Goal: Communication & Community: Answer question/provide support

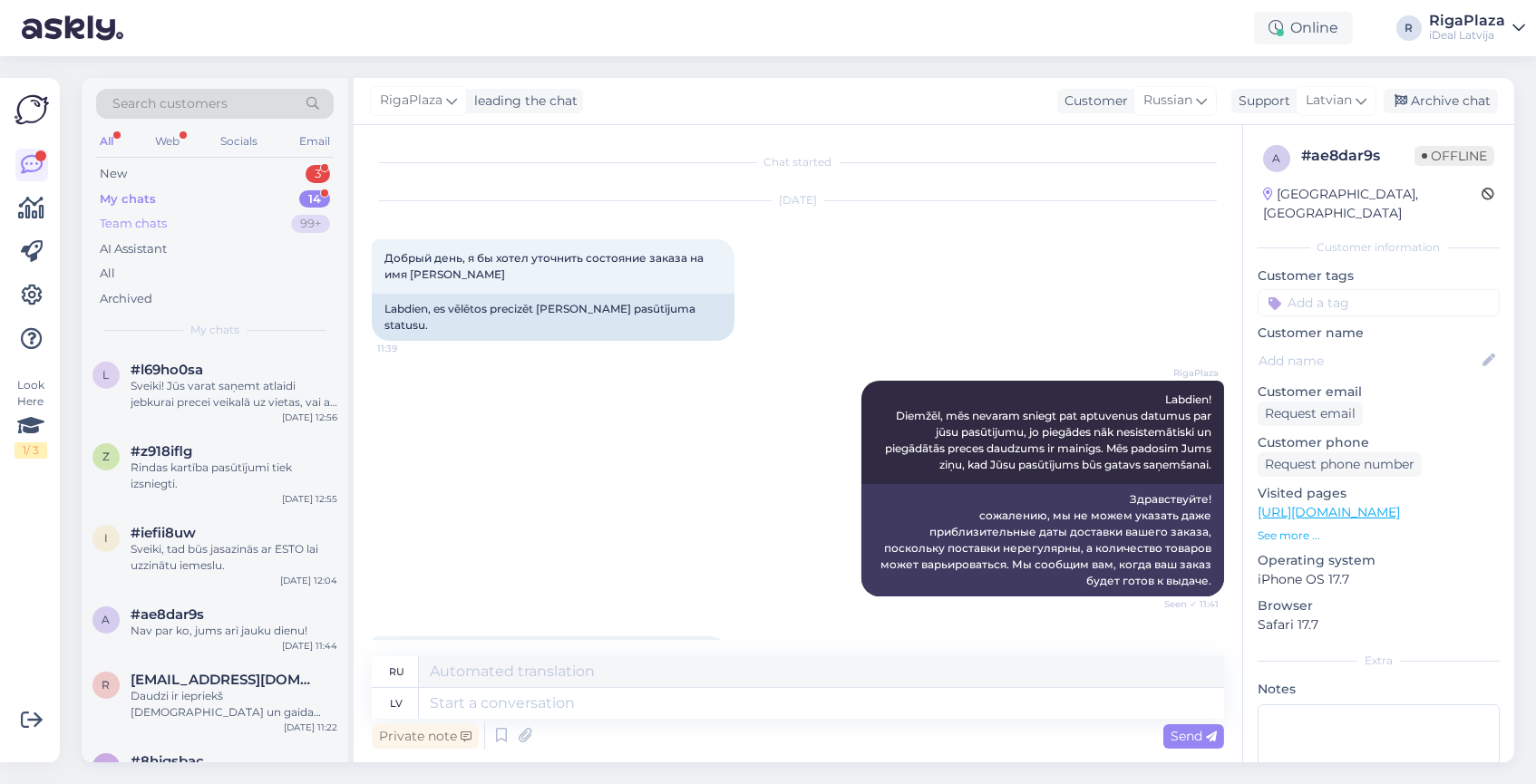
scroll to position [185, 0]
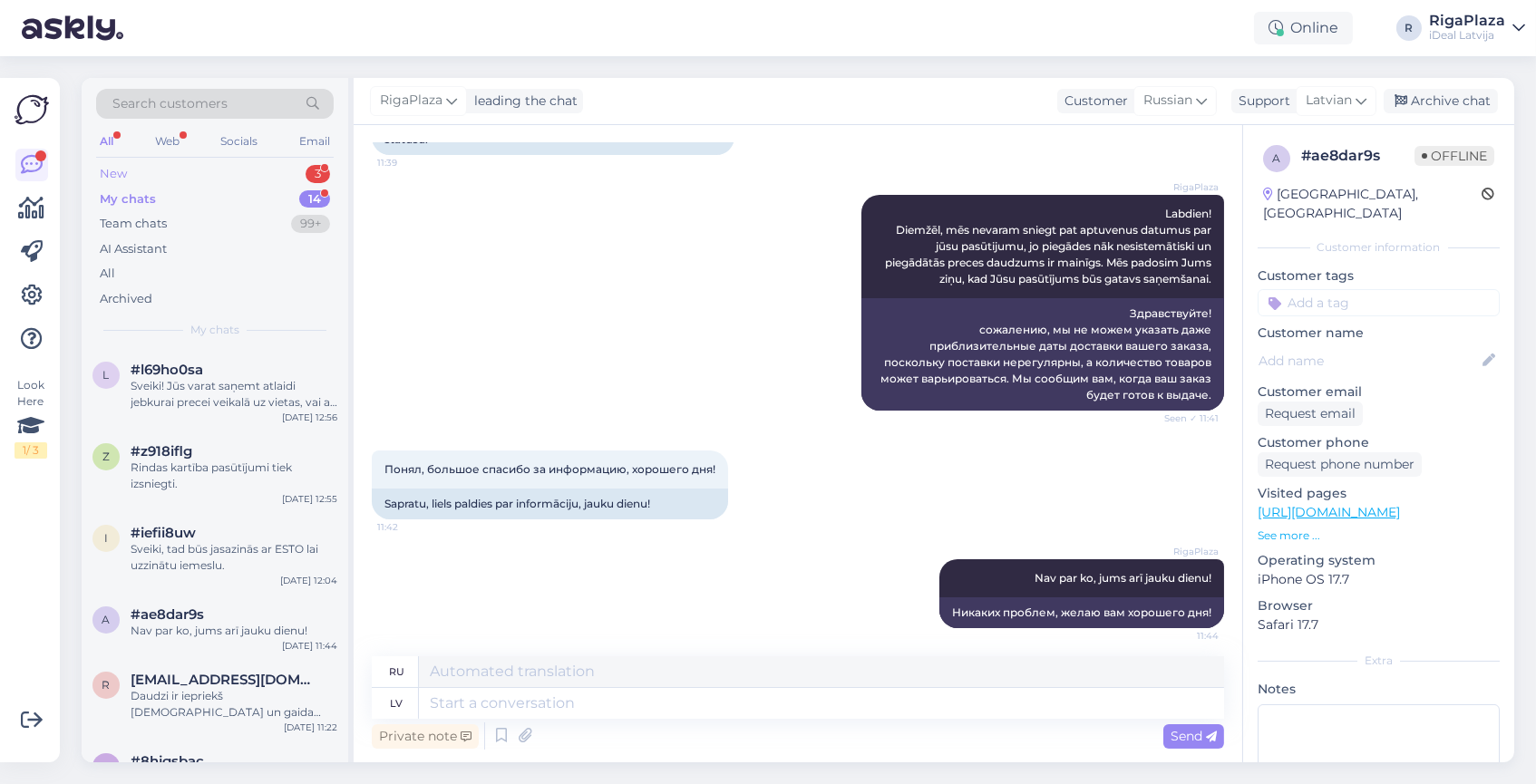
click at [174, 178] on div "New 3" at bounding box center [214, 174] width 238 height 25
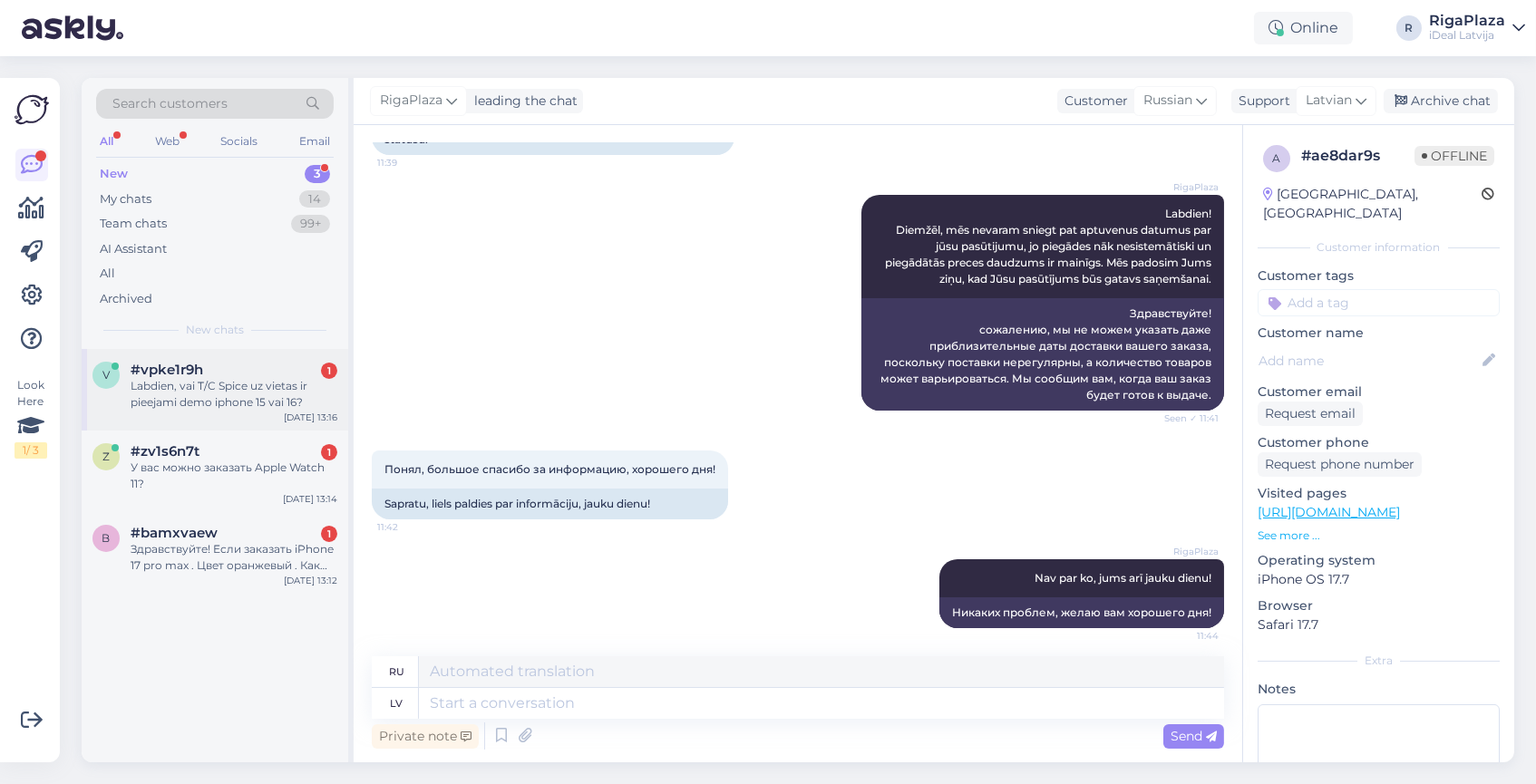
click at [176, 420] on div "v #vpke1r9h 1 Labdien, vai T/C Spice uz vietas ir pieejami demo iphone 15 vai 1…" at bounding box center [214, 389] width 267 height 81
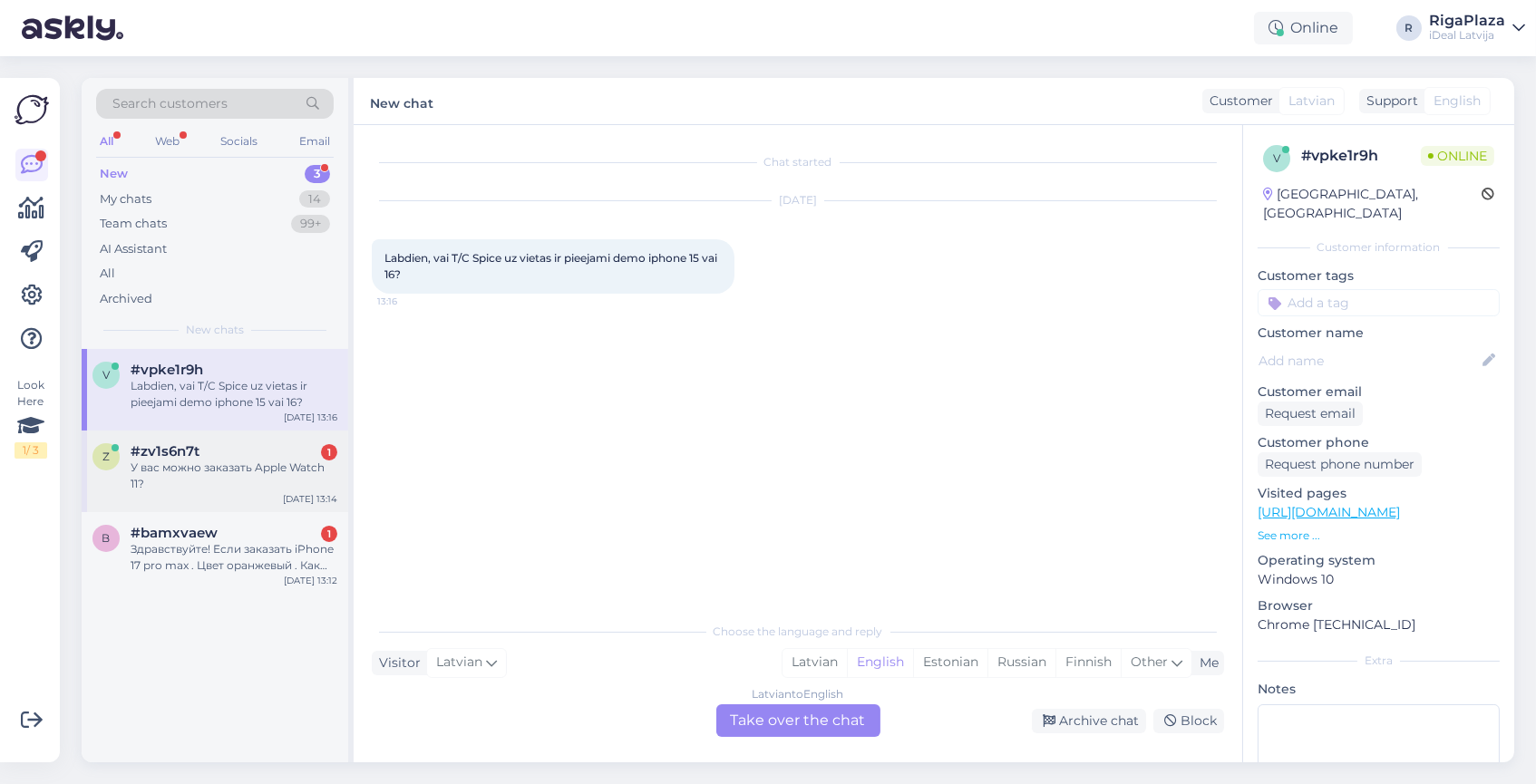
click at [198, 450] on span "#zv1s6n7t" at bounding box center [164, 451] width 69 height 16
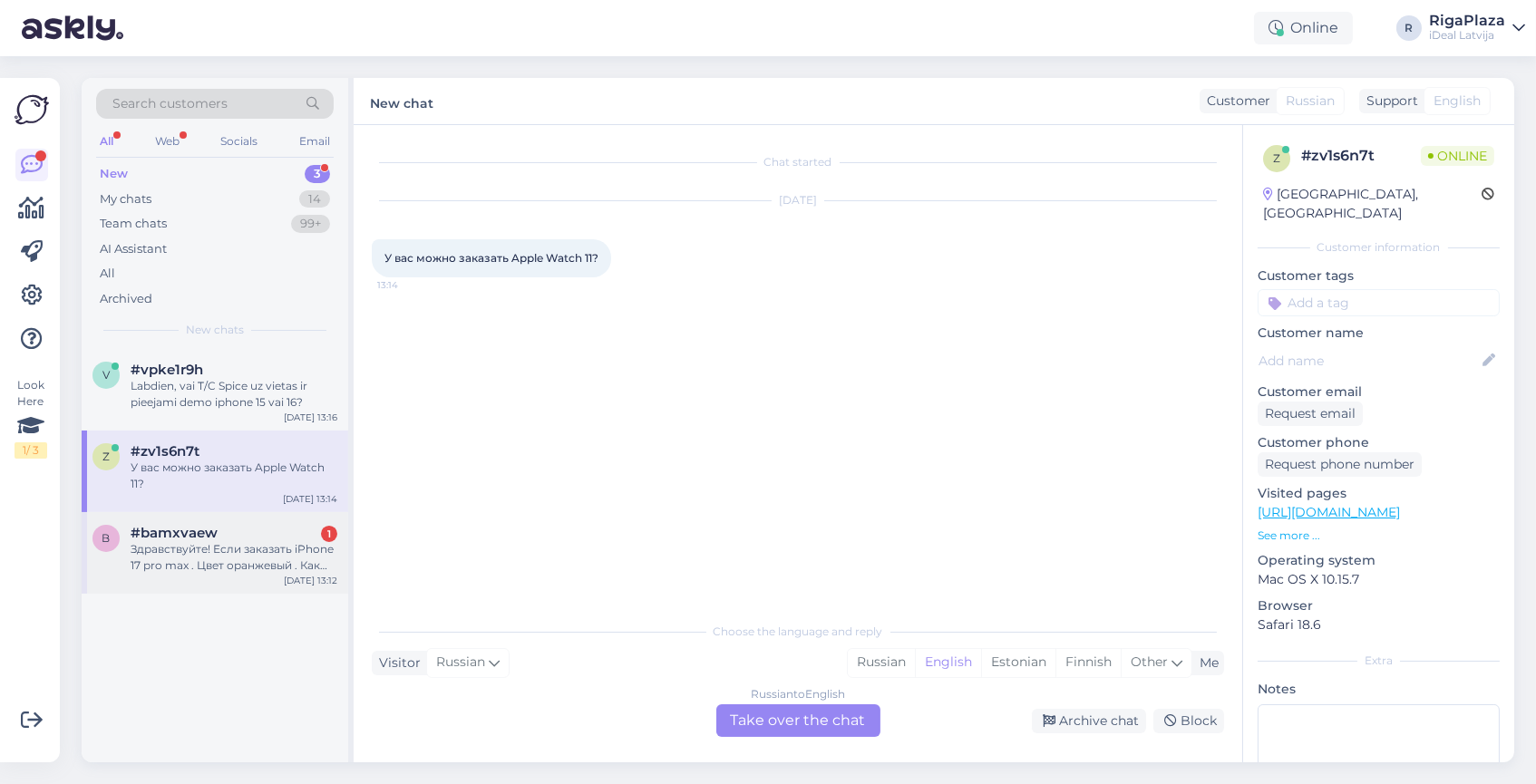
click at [242, 564] on div "Здравствуйте! Если заказать iPhone 17 pro max . Цвет оранжевый . Как долго ждат…" at bounding box center [234, 557] width 207 height 33
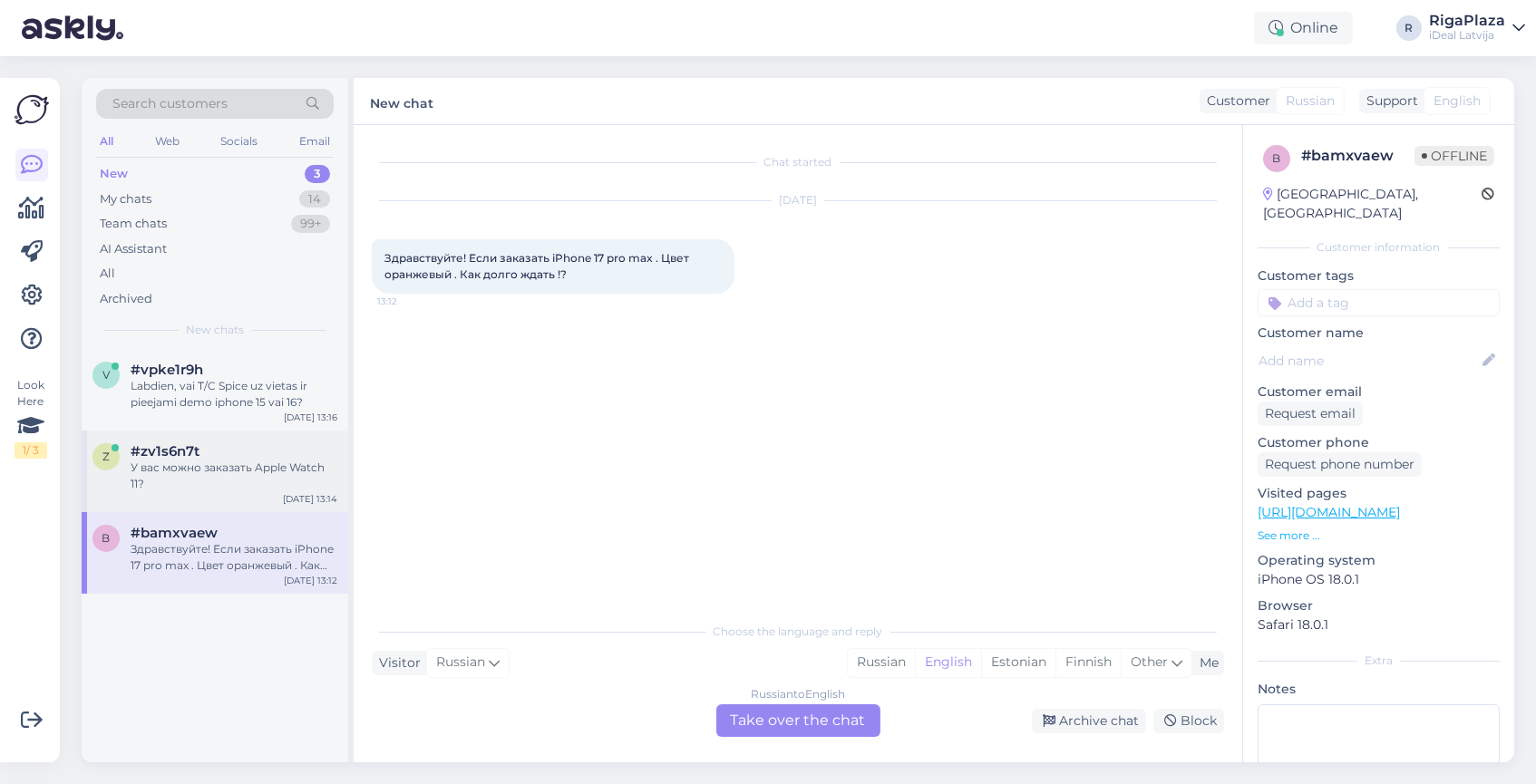
click at [192, 460] on div "У вас можно заказать Apple Watch 11?" at bounding box center [234, 476] width 207 height 33
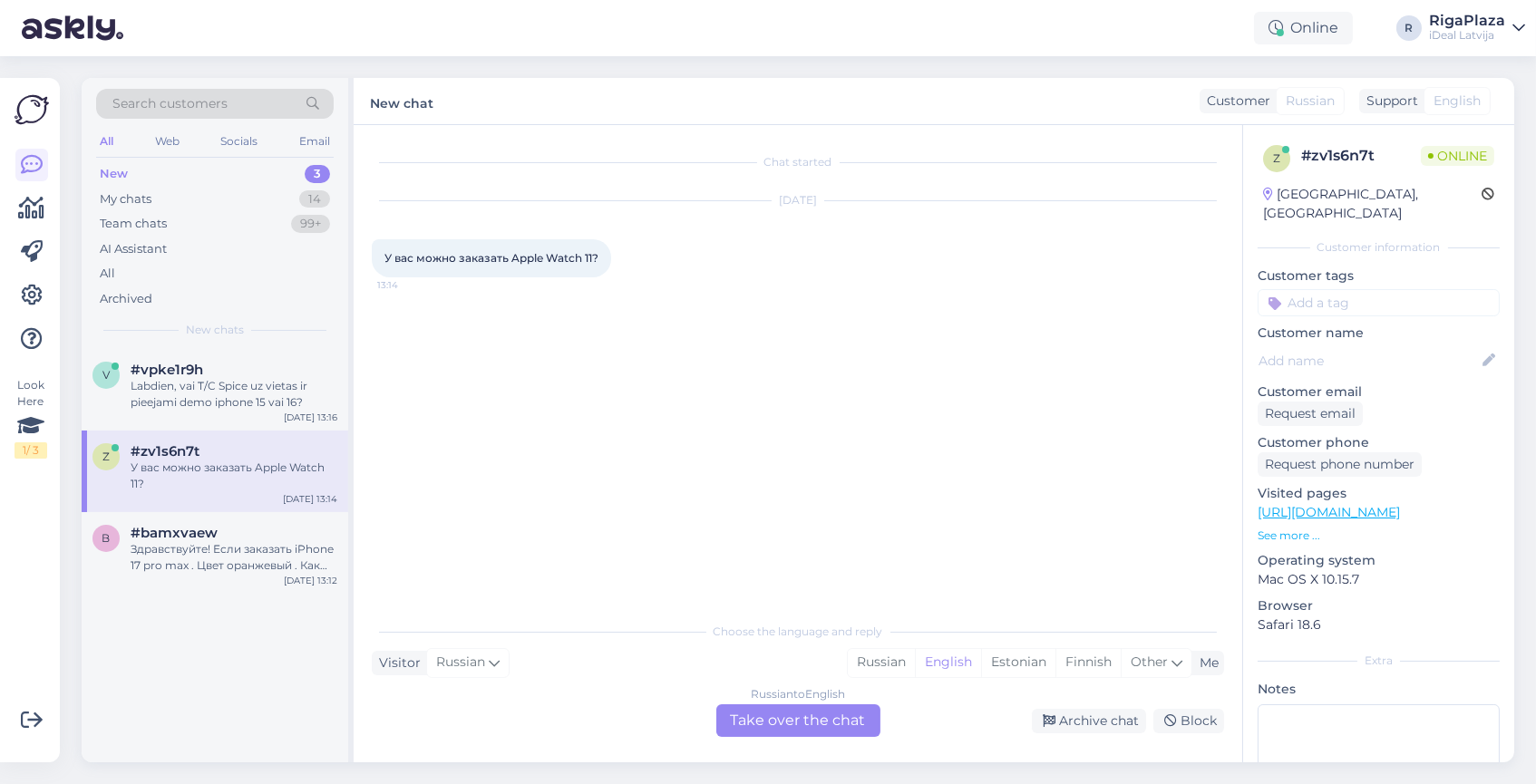
click at [850, 4] on div "Online R RigaPlaza iDeal [GEOGRAPHIC_DATA]" at bounding box center [768, 28] width 1536 height 56
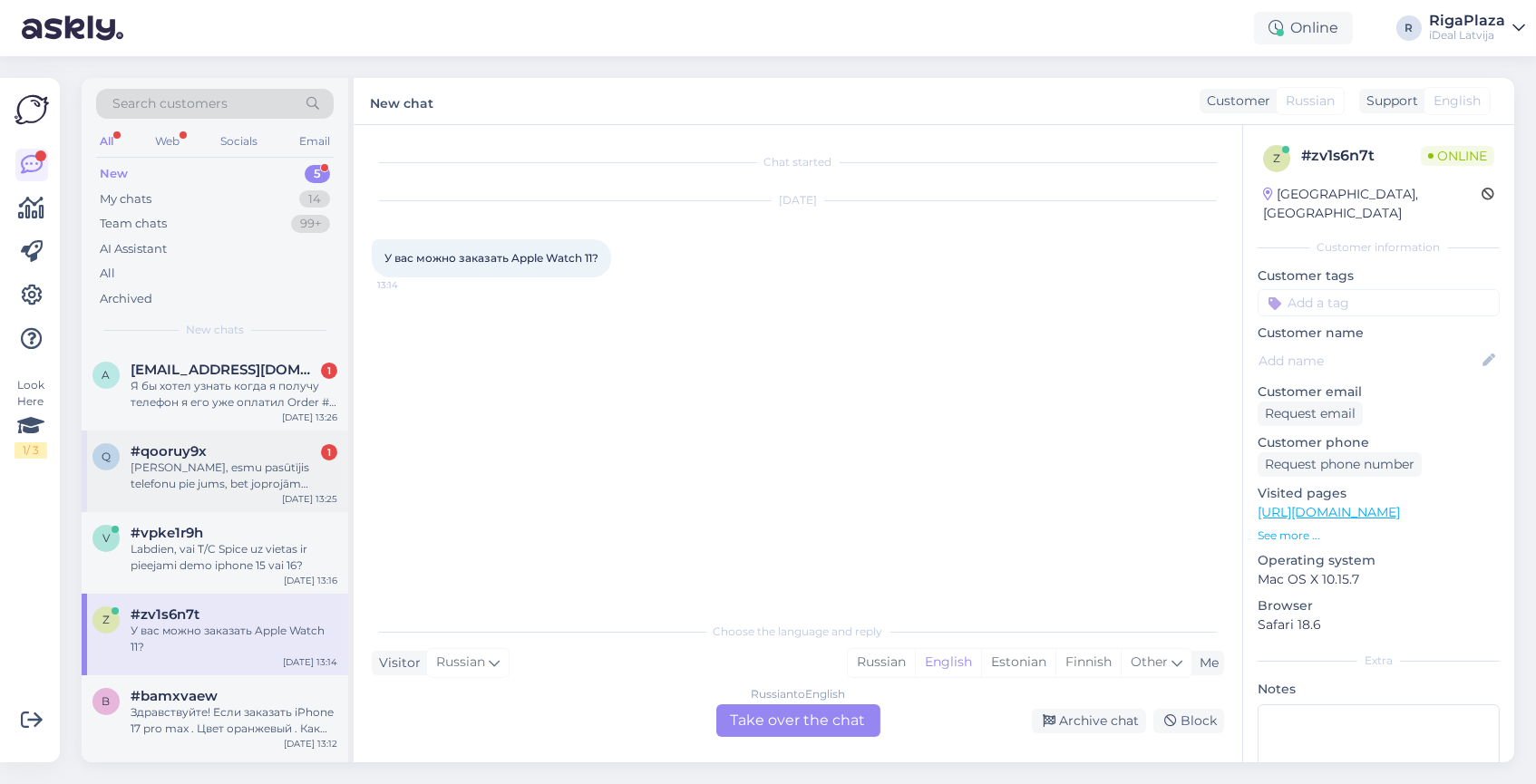
click at [226, 479] on div "[PERSON_NAME], esmu pasūtījis telefonu pie jums, bet joprojām neesmu yo saņēmis" at bounding box center [234, 476] width 207 height 33
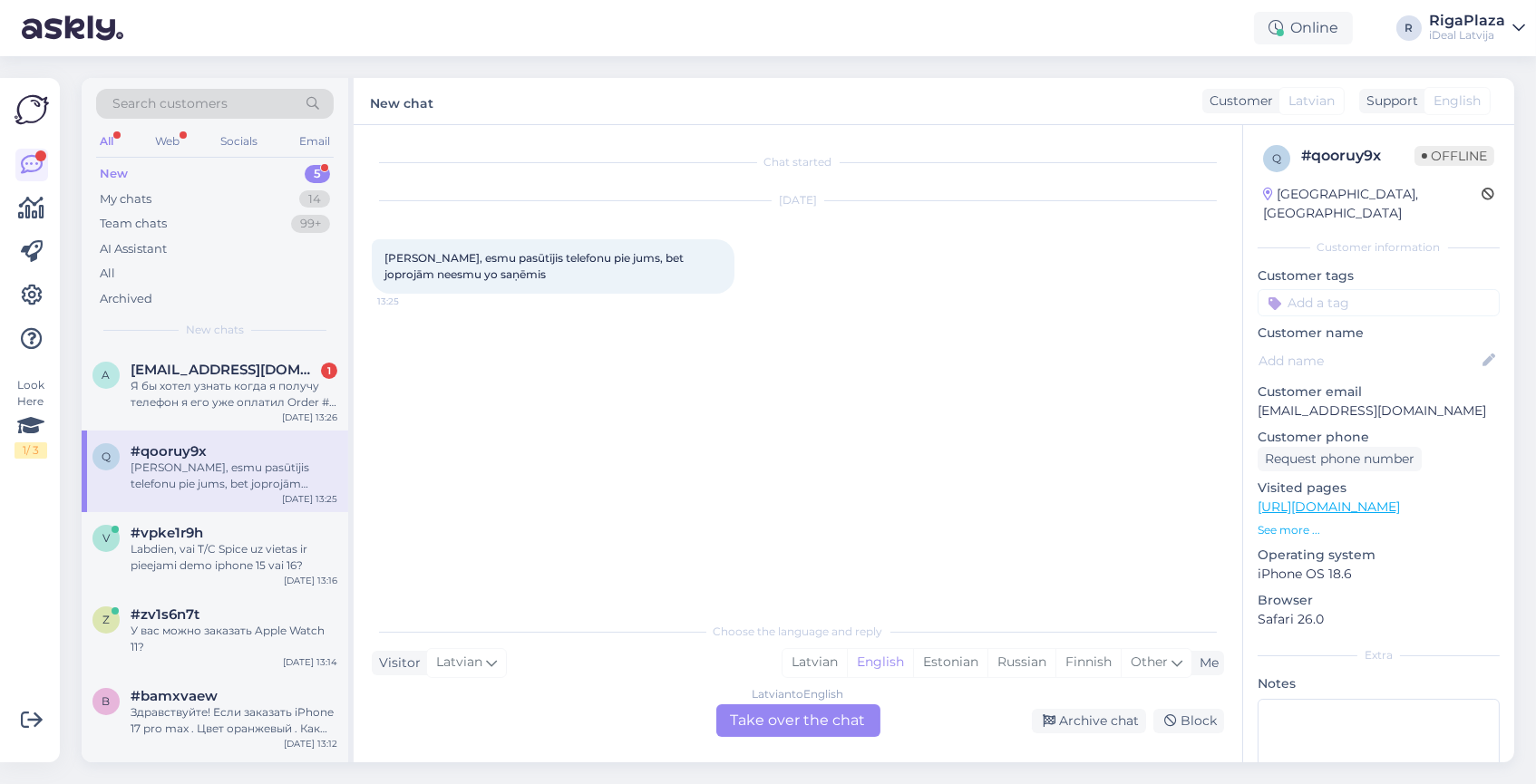
click at [811, 728] on div "Latvian to English Take over the chat" at bounding box center [798, 720] width 164 height 33
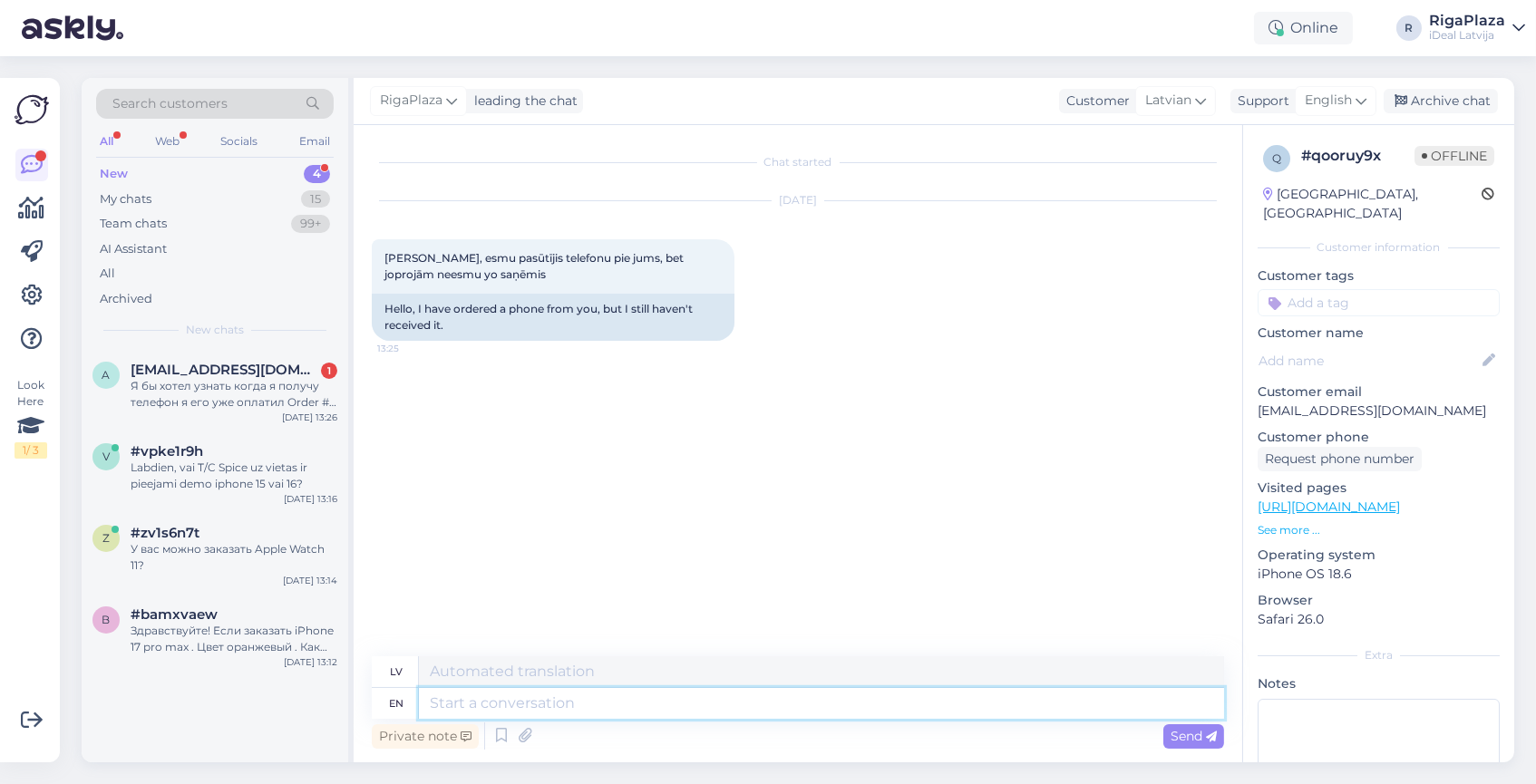
click at [487, 699] on textarea at bounding box center [821, 703] width 805 height 31
type textarea "Sveiki"
type textarea "Sveiki k"
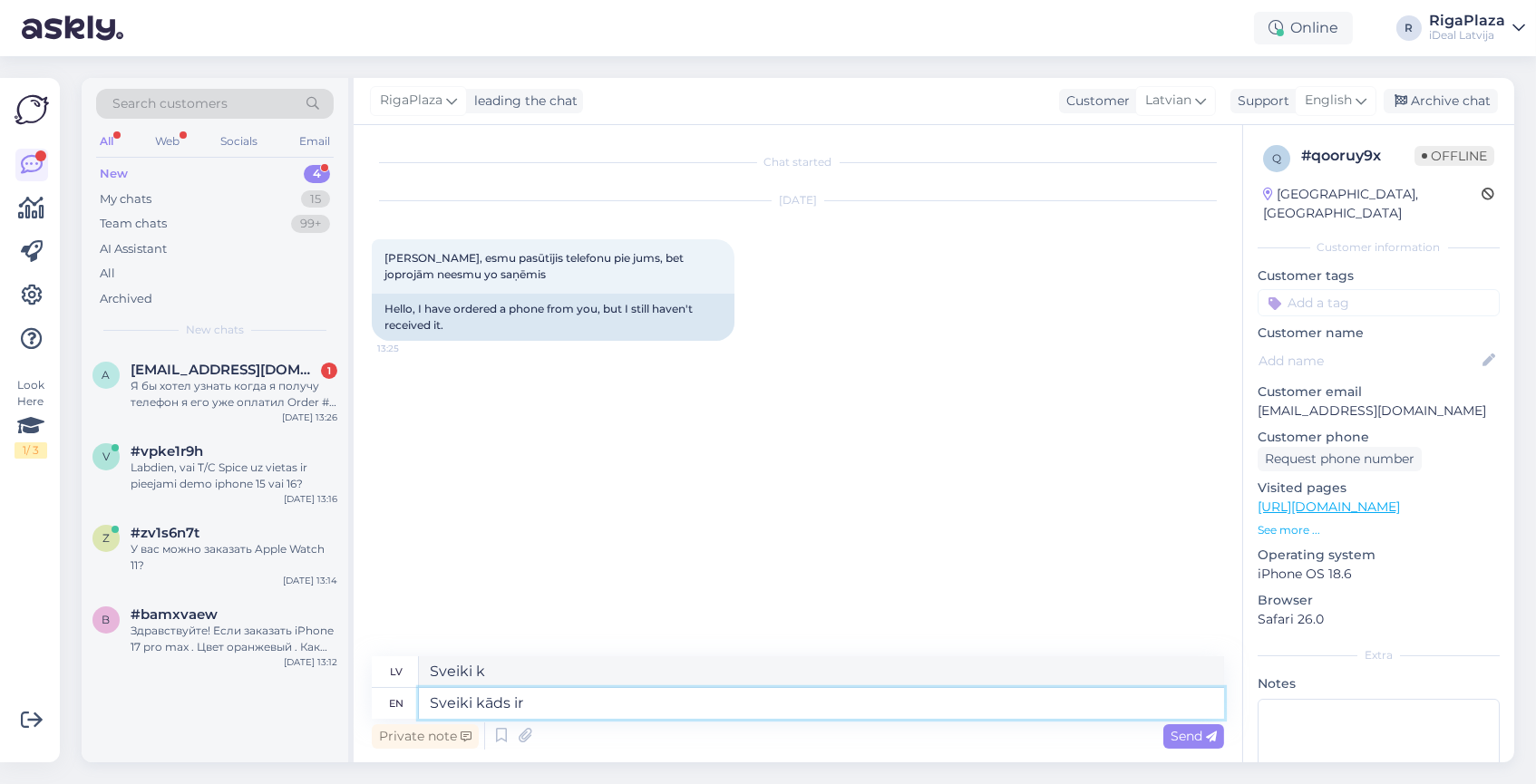
type textarea "Sveiki kāds ir"
type textarea "Sveiki kāds"
type textarea "Sveiki kāds ir j"
type textarea "Sveiki kāds ir"
type textarea "Sveiki kāds ir jūsu"
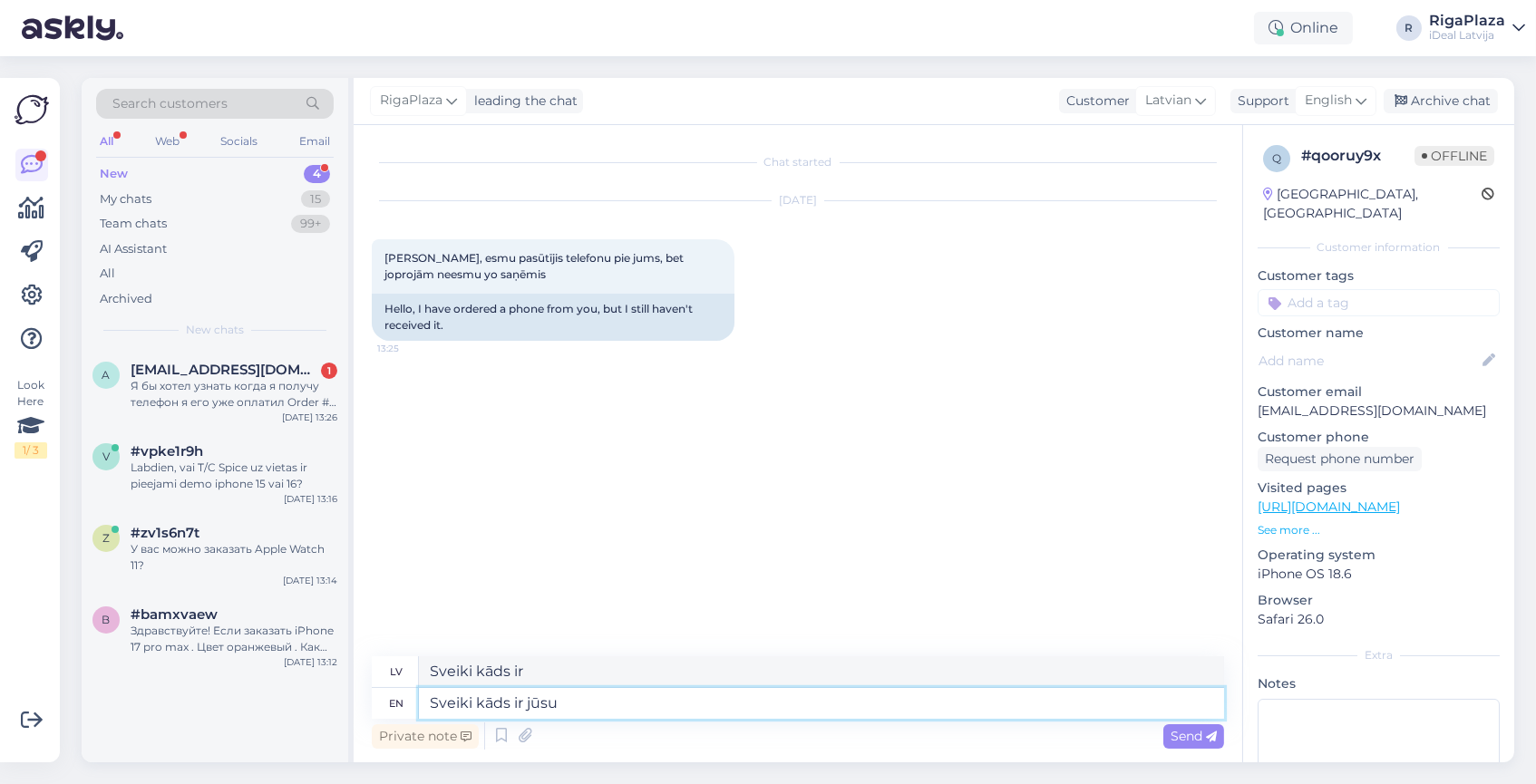
type textarea "Sveiki kāds ir jūsu"
type textarea "Sveiki kāds ir jūsu pasūtijuma"
type textarea "Sveiki kāds ir jūsu pasūtijuma numurs"
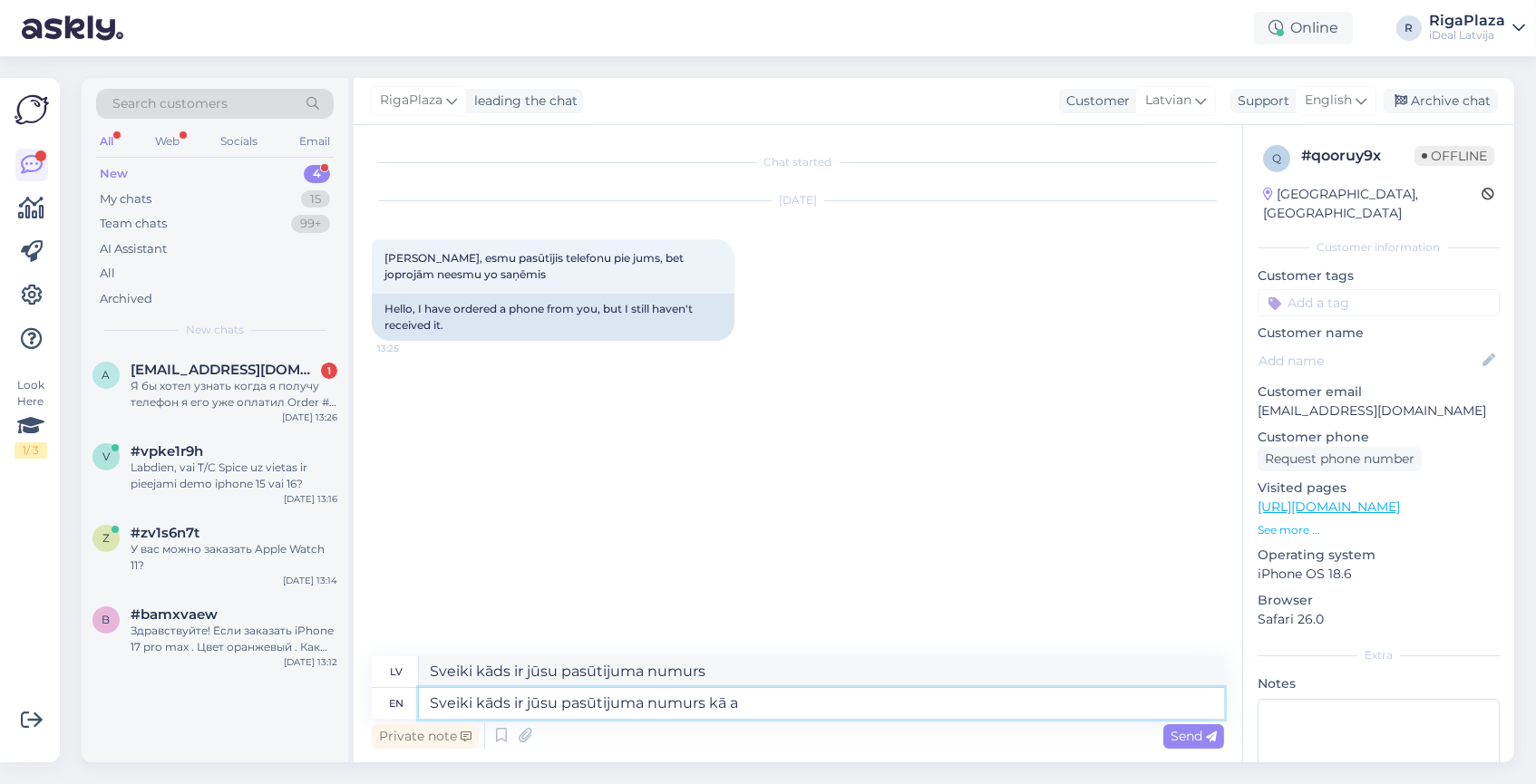
type textarea "Sveiki kāds ir jūsu pasūtijuma numurs kā ar"
type textarea "Sveiki kāds ir jūsu pasūtijuma numurs kā"
type textarea "Sveiki kāds ir jūsu pasūtijuma numurs kā arī"
type textarea "Sveiki kāds ir jūsu pasūtijuma numurs kā arī k"
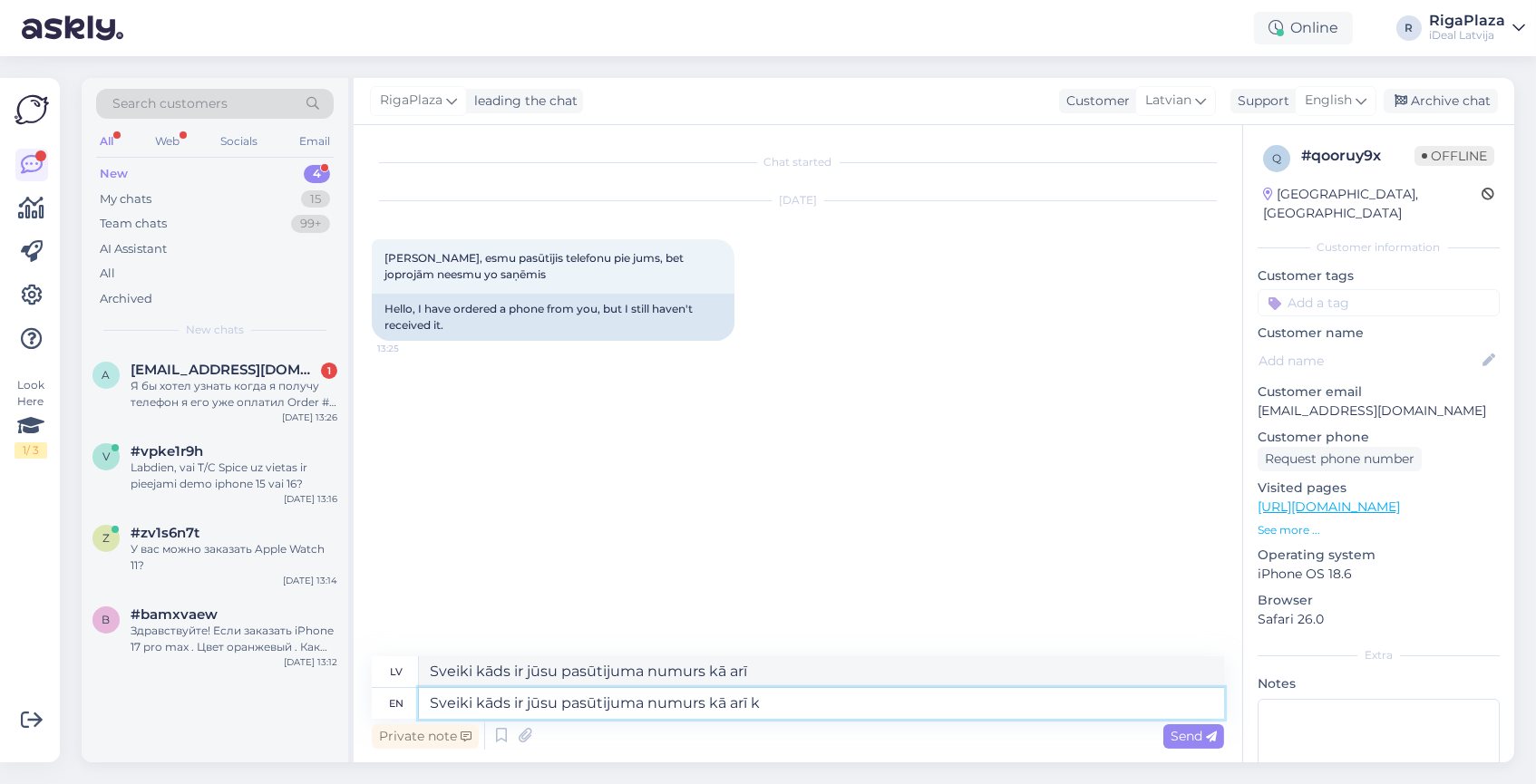
type textarea "Sveiki kāds ir jūsu pasūtijuma numurs kā arī k"
type textarea "Sveiki kāds ir jūsu pasūtijuma numurs kā arī kuru ie"
type textarea "Sveiki kāds ir jūsu pasūtijuma numurs kā arī kuru"
type textarea "Sveiki kāds ir jūsu pasūtijuma numurs kā arī kuru ierīci j"
type textarea "Sveiki kāds ir jūsu pasūtijuma numurs kā arī kuru ierīci"
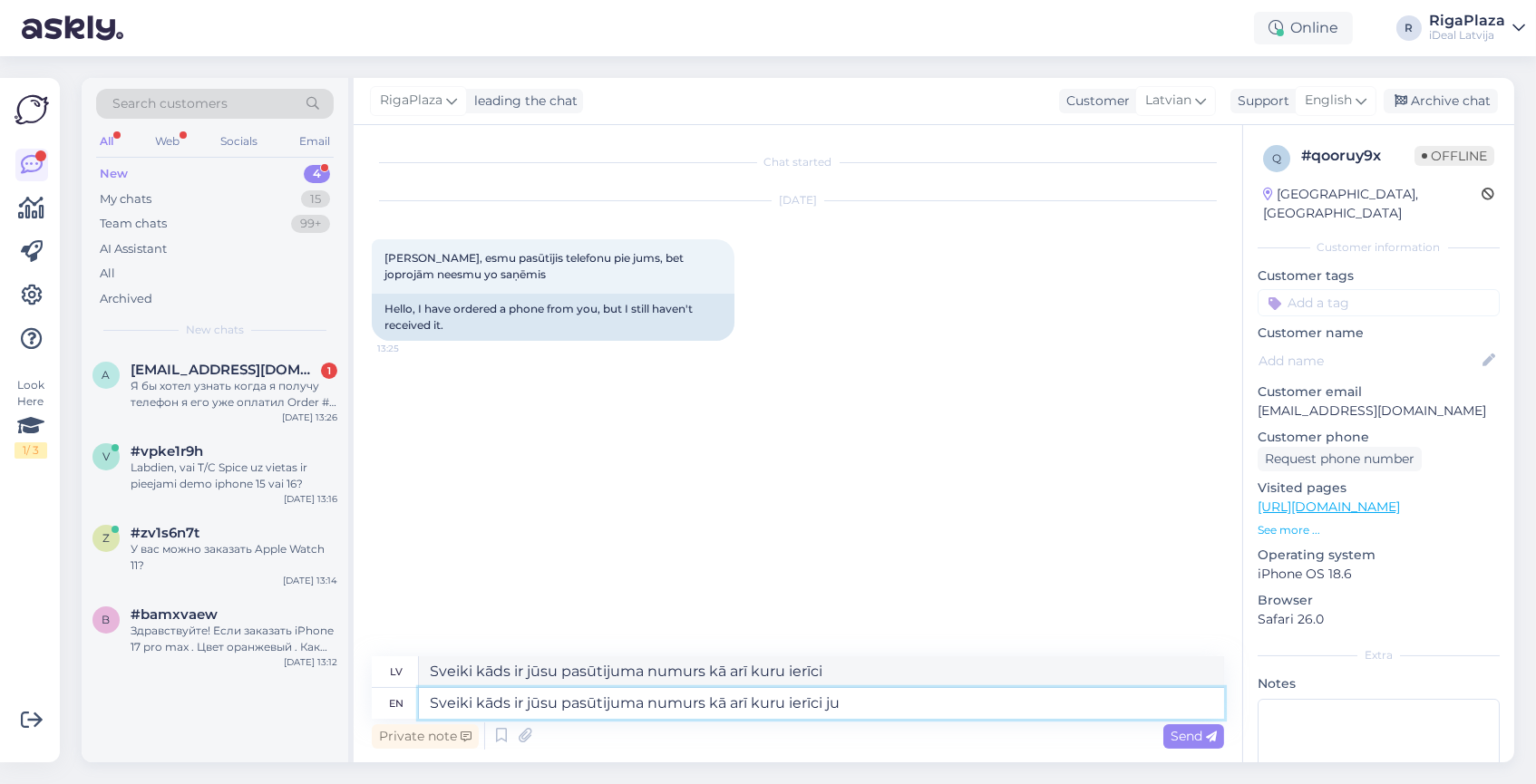
type textarea "Sveiki kāds ir jūsu pasūtijuma numurs kā arī kuru ierīci j"
type textarea "Sveiki kāds ir jūsu pasūtijuma numurs kā arī kuru ierīci ju"
type textarea "Sveiki kāds ir jūsu pasūtijuma numurs kā arī kuru ierīci jū"
type textarea "Sveiki kāds ir jūsu pasūtijuma numurs kā arī kuru ierīci j"
type textarea "Sveiki kāds ir jūsu pasūtijuma numurs kā arī kuru ierīci jūs"
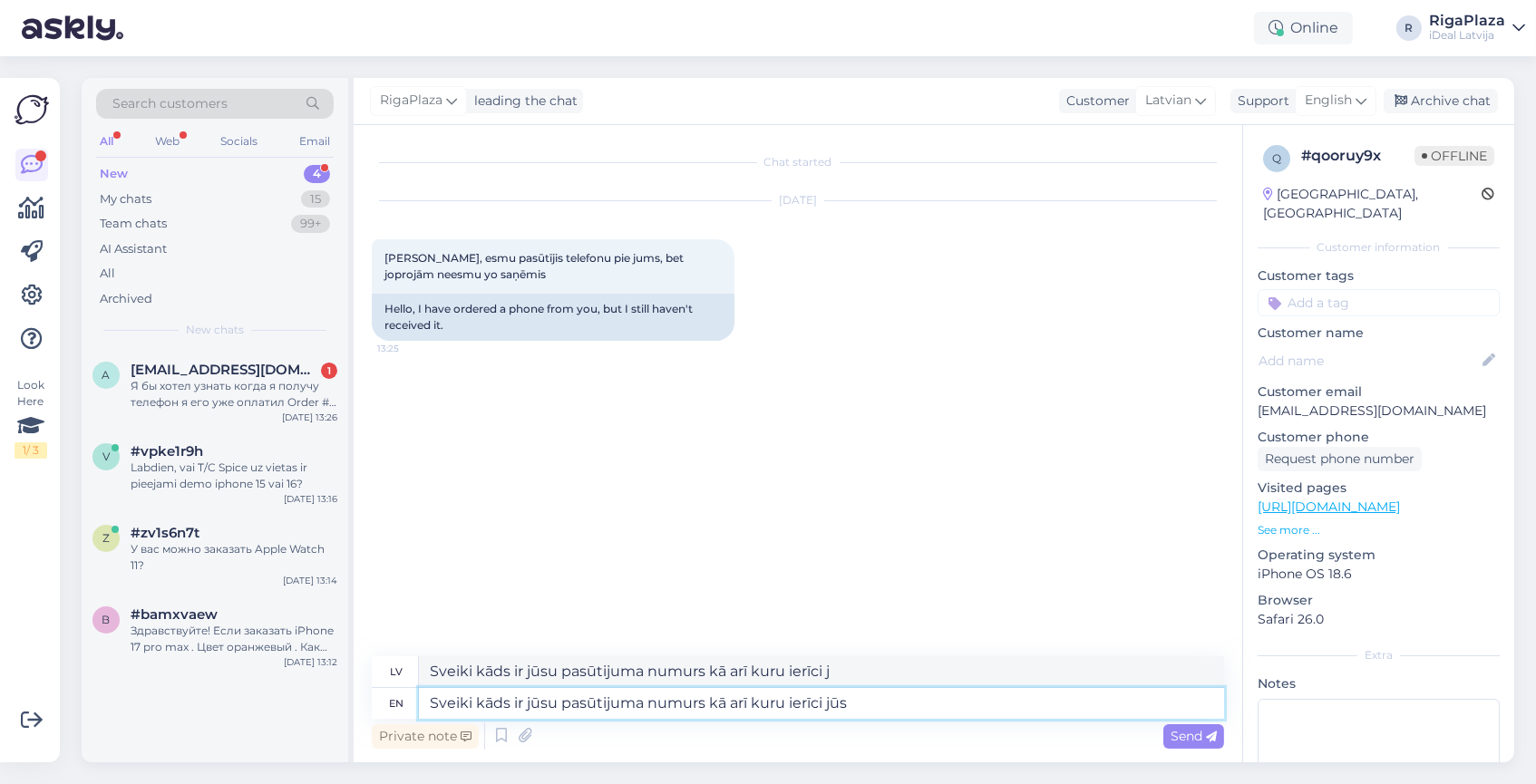
type textarea "Sveiki kāds ir jūsu pasūtijuma numurs kā arī kuru jūs"
type textarea "Sveiki kāds ir jūsu pasūtijuma numurs kā arī kuru ierīci jūs iegādājaties"
type textarea "Sveiki kāds ir jūsu pasuma numurs kā arī kuru jūs varat iegādāties"
type textarea "Sveiki kāds ir jūsu pasūtijuma numurs kā arī kuru ierīci jūs iegādājaties?"
type textarea "Sveiki kāds ir jūsu pasuma numurs kā arī kuru jūs varat iegādāties?"
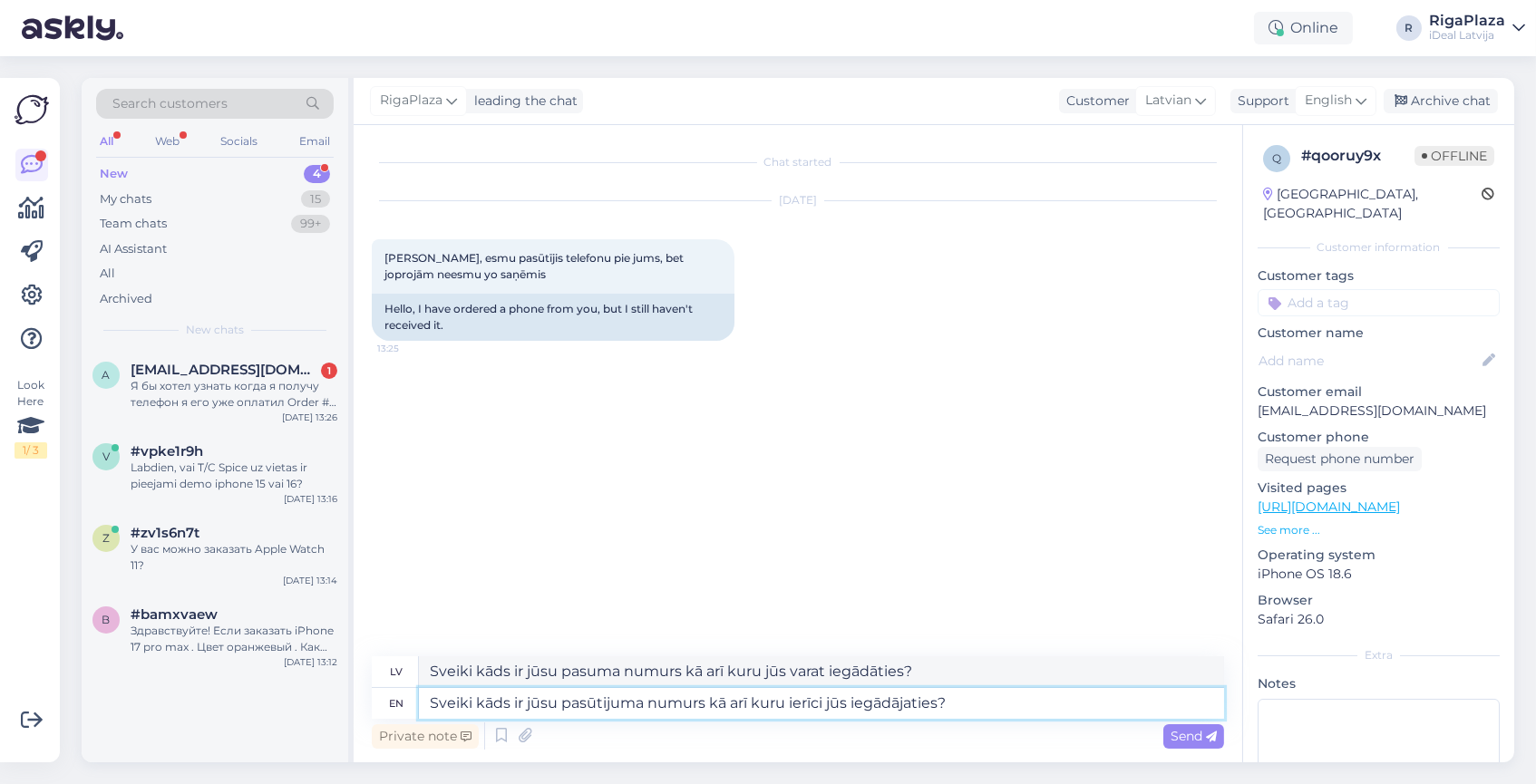
click at [915, 698] on textarea "Sveiki kāds ir jūsu pasūtijuma numurs kā arī kuru ierīci jūs iegādājaties?" at bounding box center [821, 703] width 805 height 31
type textarea "Sveiki kāds ir jūsu pasūtijuma numurs kā arī kuru ierīci jūs iegādājāties?"
click at [976, 709] on textarea "Sveiki kāds ir jūsu pasūtijuma numurs kā arī kuru ierīci jūs iegādājāties?" at bounding box center [821, 703] width 805 height 31
click at [987, 714] on textarea "Sveiki kāds ir jūsu pasūtijuma numurs kā arī kuru ierīci jūs iegādājāties?" at bounding box center [821, 703] width 805 height 31
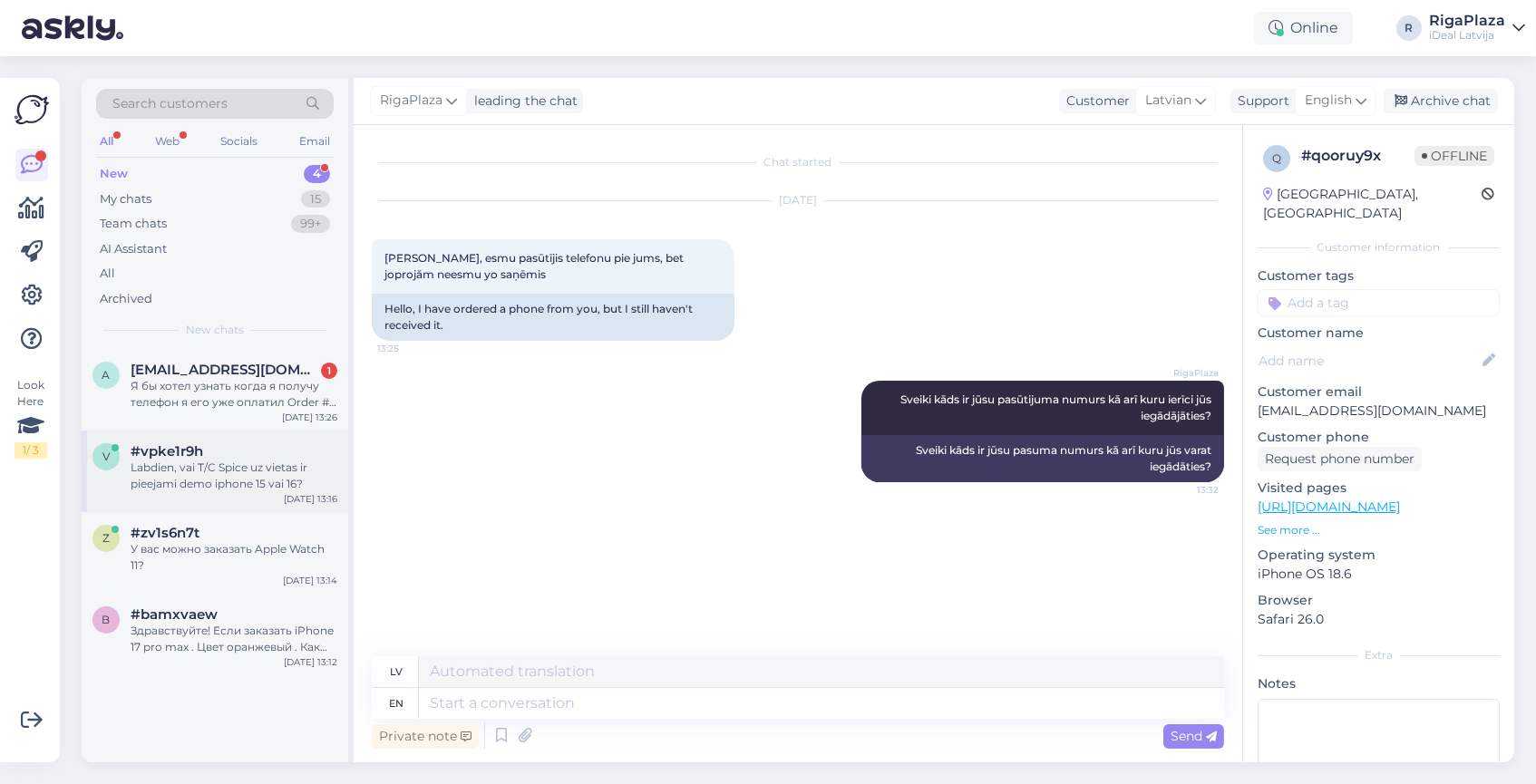
click at [237, 477] on div "Labdien, vai T/C Spice uz vietas ir pieejami demo iphone 15 vai 16?" at bounding box center [234, 476] width 207 height 33
